Goal: Check status: Check status

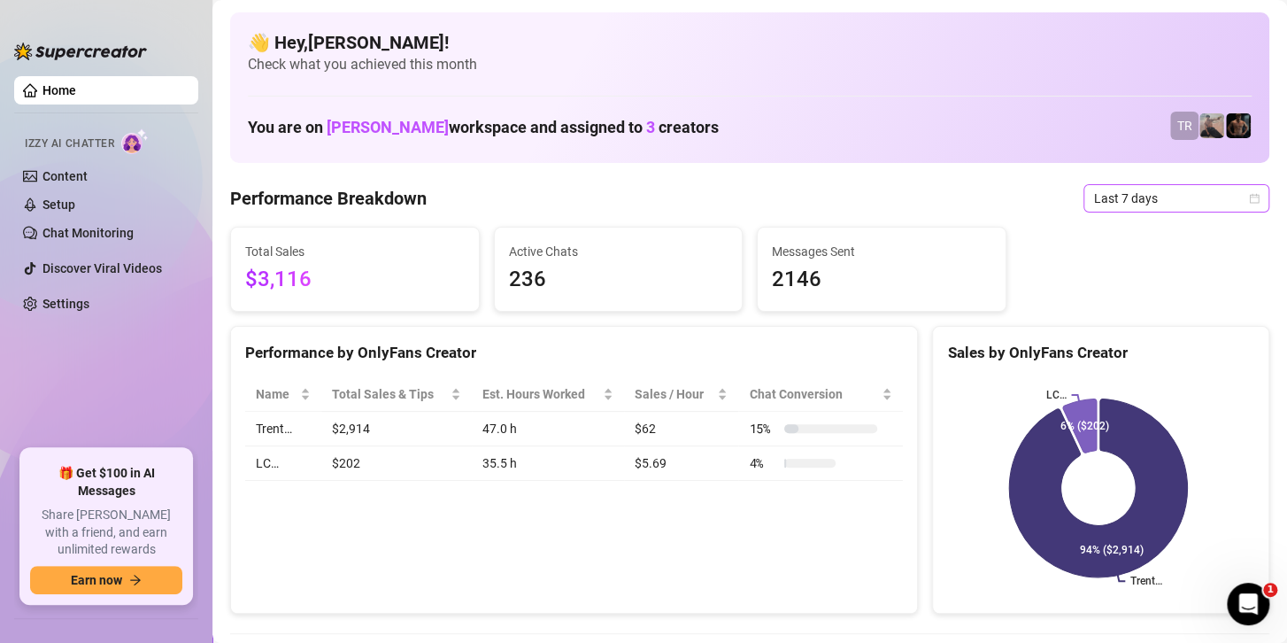
click at [1107, 197] on span "Last 7 days" at bounding box center [1176, 198] width 165 height 27
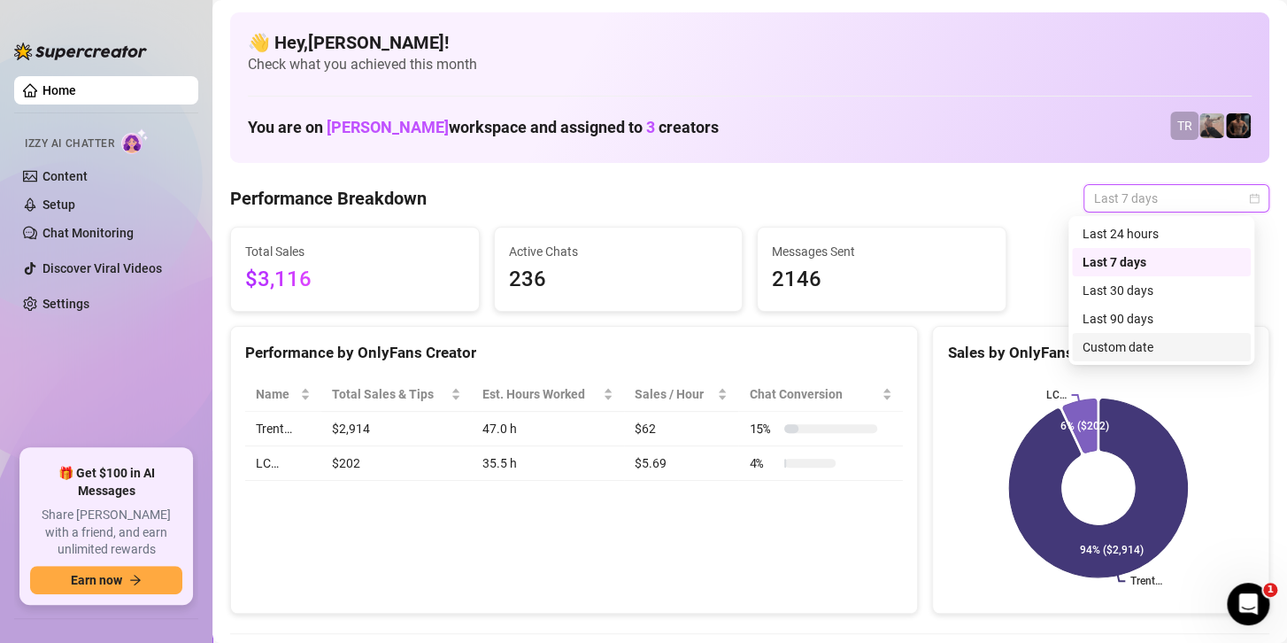
click at [1140, 341] on div "Custom date" at bounding box center [1162, 346] width 158 height 19
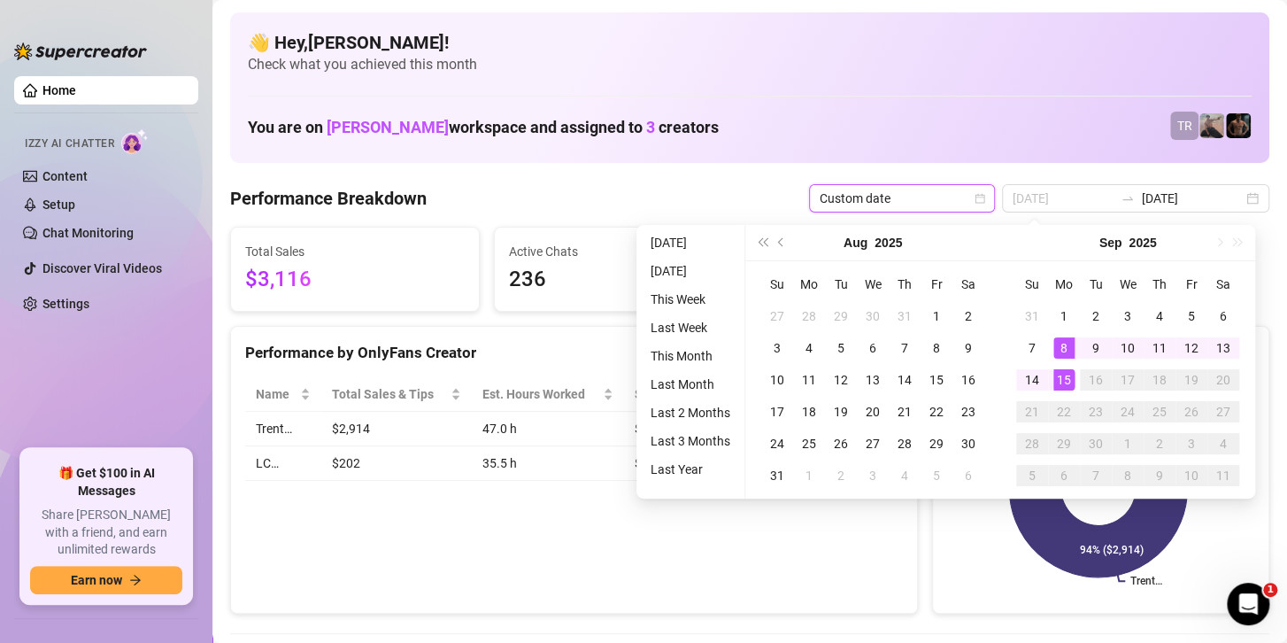
type input "[DATE]"
click at [1068, 382] on div "15" at bounding box center [1063, 379] width 21 height 21
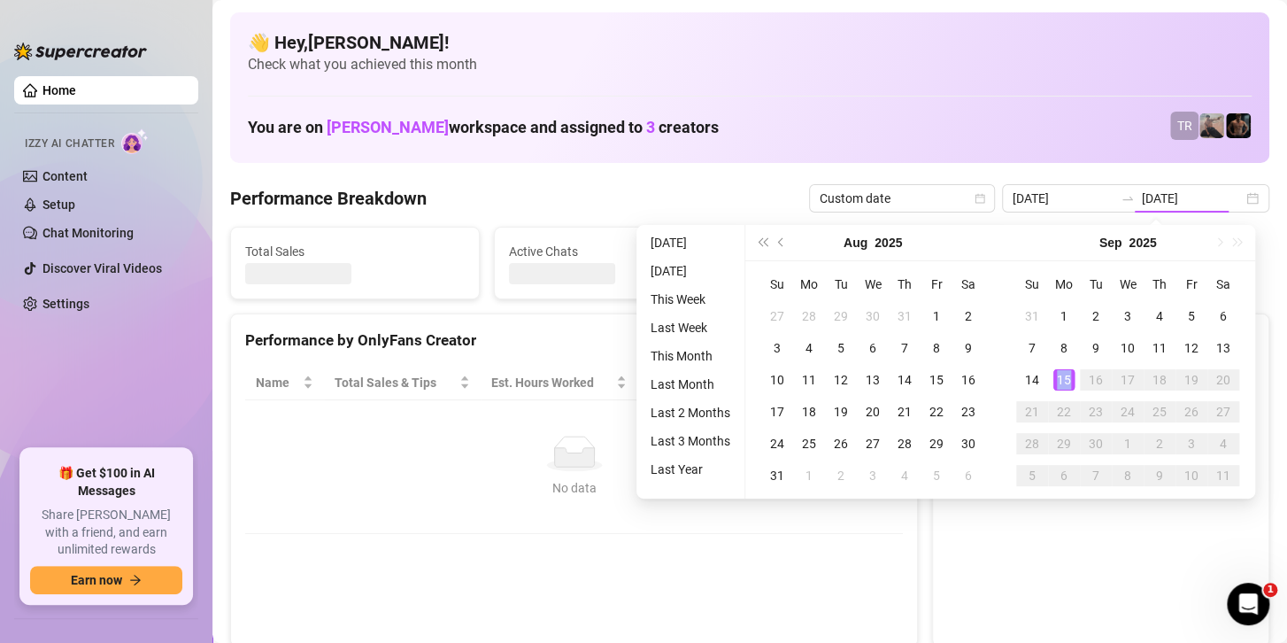
type input "[DATE]"
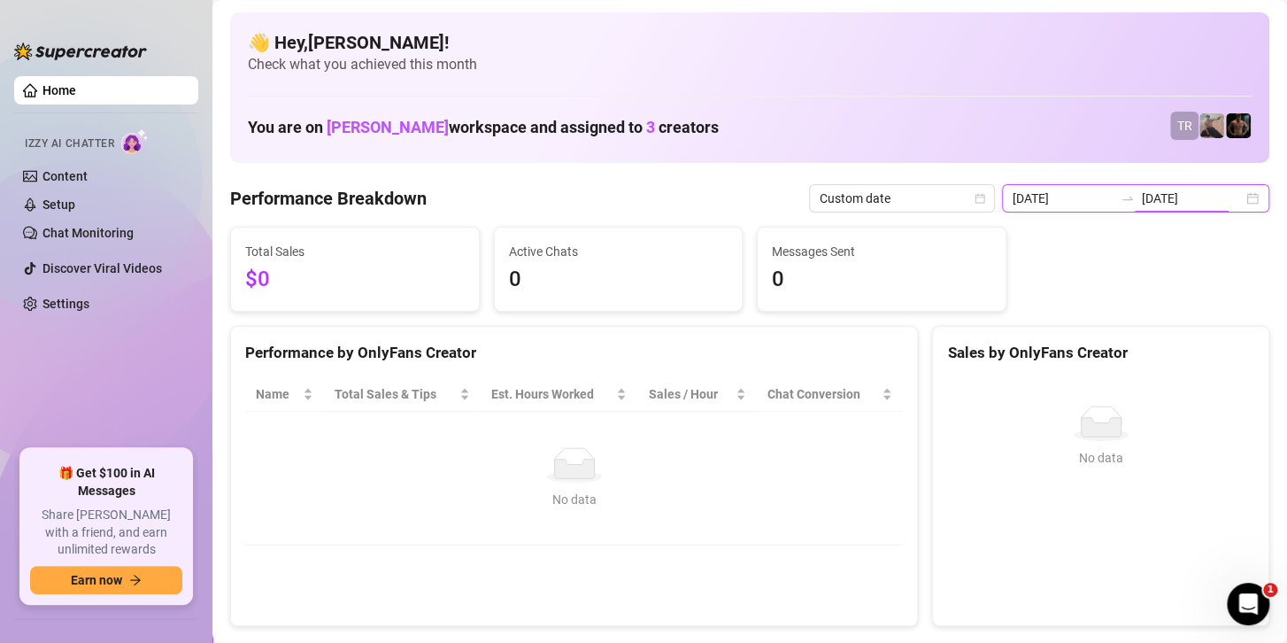
click at [1142, 202] on input "[DATE]" at bounding box center [1192, 198] width 101 height 19
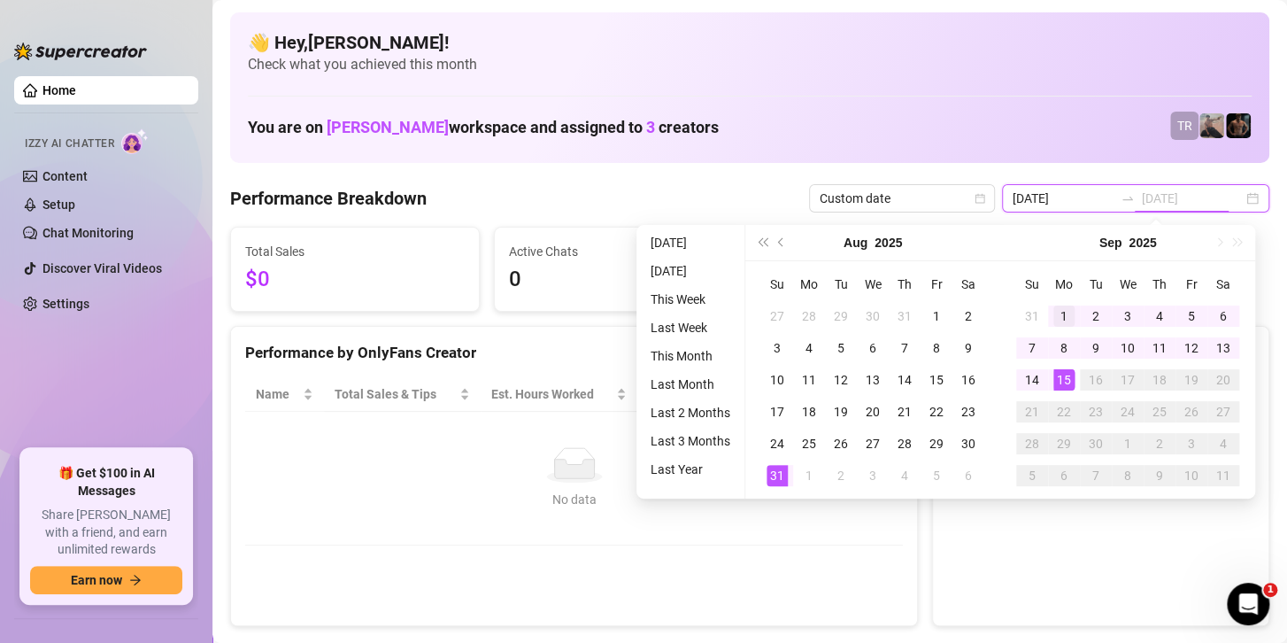
type input "[DATE]"
click at [1056, 307] on div "1" at bounding box center [1063, 315] width 21 height 21
type input "[DATE]"
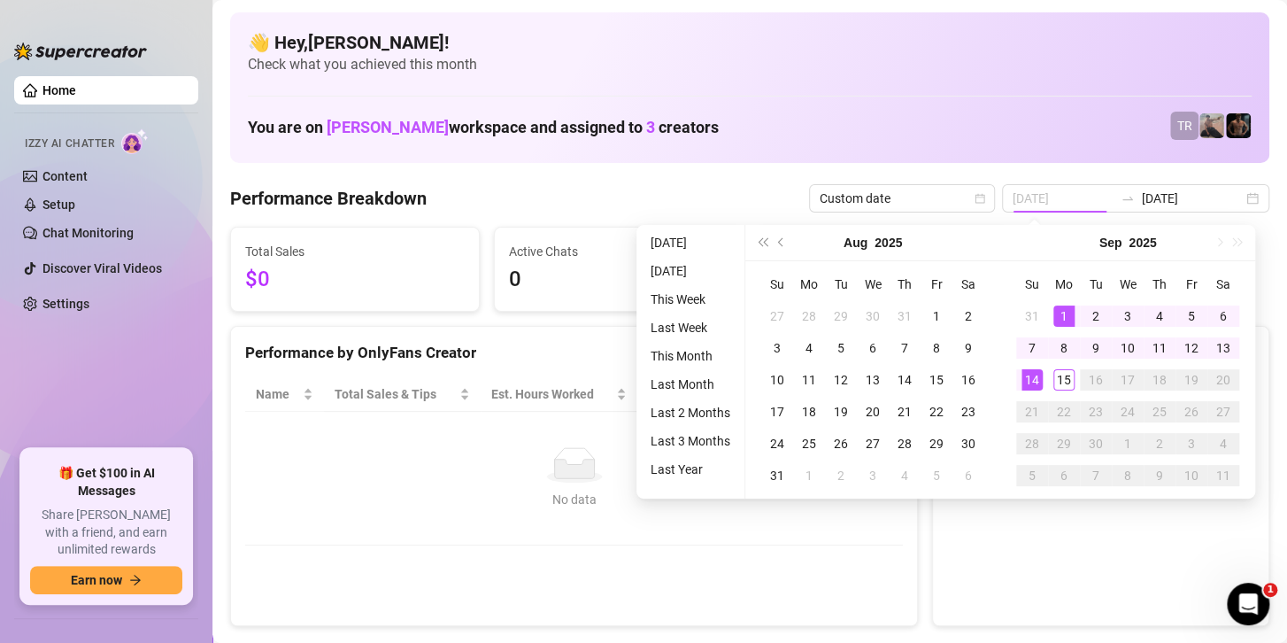
click at [1035, 376] on div "14" at bounding box center [1032, 379] width 21 height 21
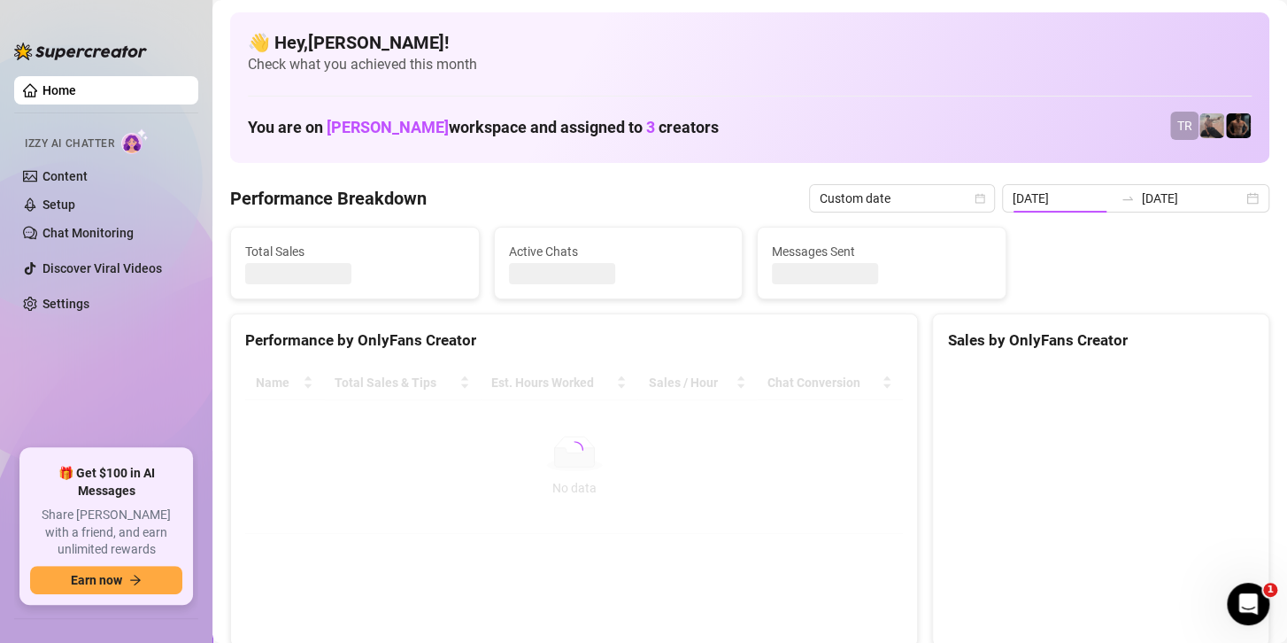
type input "[DATE]"
